Goal: Find specific page/section: Go to known website

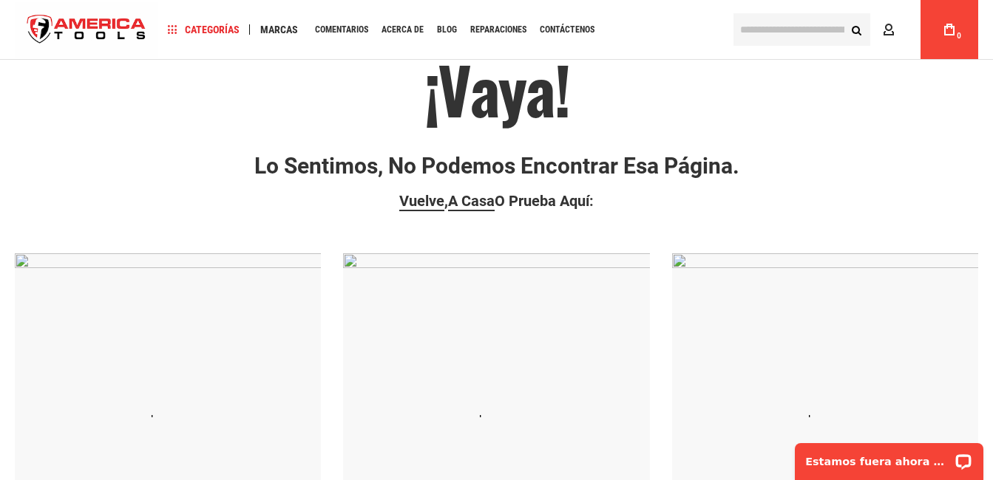
scroll to position [70, 0]
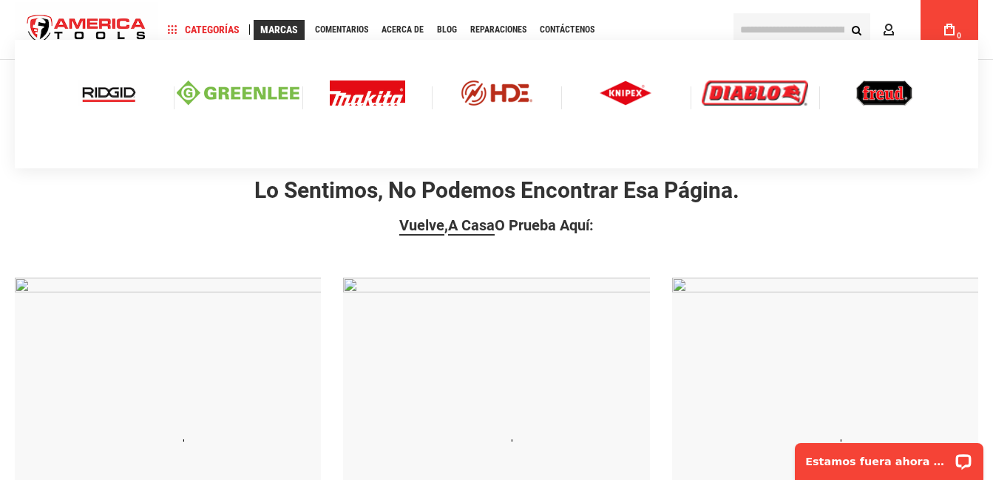
click at [365, 96] on img at bounding box center [367, 93] width 75 height 25
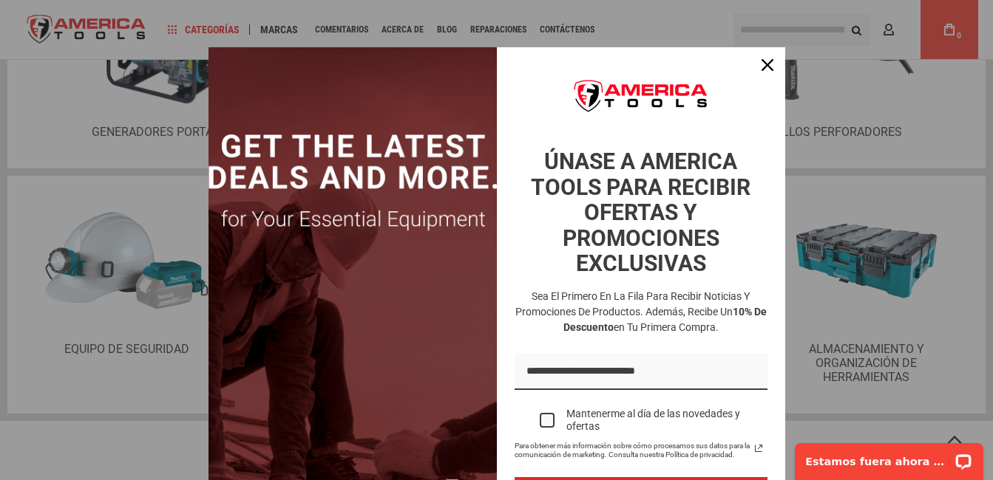
scroll to position [116, 0]
